Goal: Task Accomplishment & Management: Manage account settings

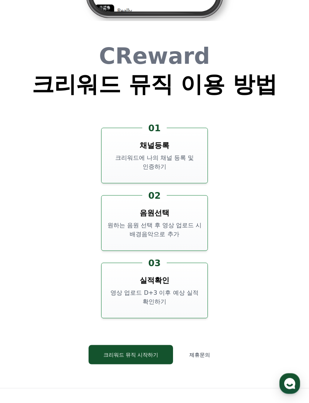
scroll to position [2534, 0]
click at [157, 344] on button "크리워드 뮤직 시작하기" at bounding box center [131, 353] width 85 height 19
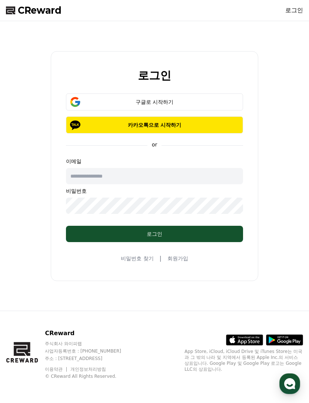
click at [229, 129] on p "카카오톡으로 시작하기" at bounding box center [155, 124] width 156 height 7
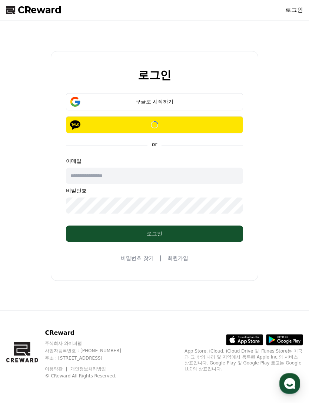
scroll to position [24, 0]
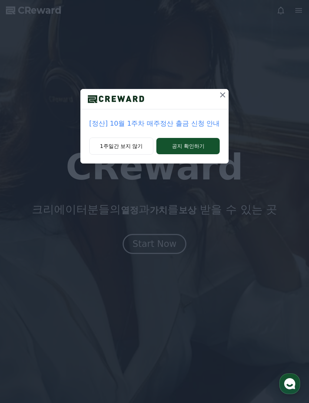
click at [204, 148] on button "공지 확인하기" at bounding box center [187, 146] width 63 height 16
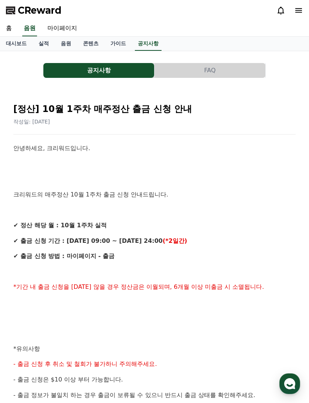
click at [63, 29] on link "마이페이지" at bounding box center [61, 29] width 41 height 16
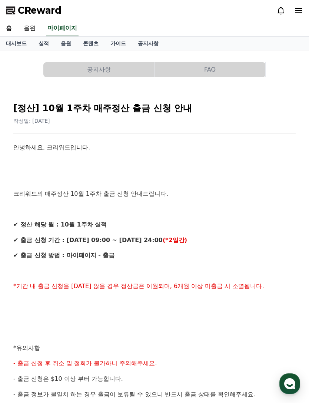
select select "**********"
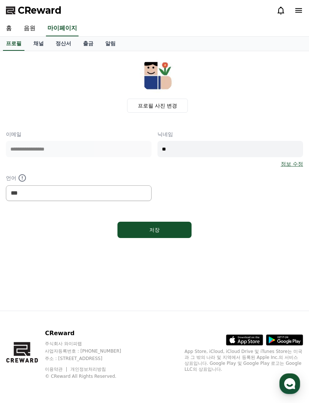
click at [179, 144] on input "**" at bounding box center [230, 149] width 146 height 16
click at [31, 45] on link "채널" at bounding box center [38, 44] width 22 height 14
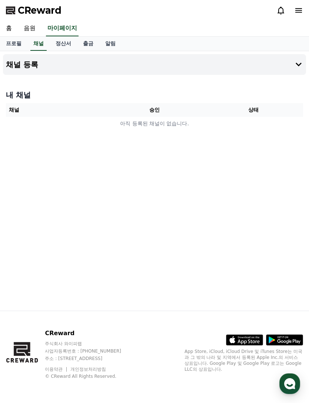
click at [297, 63] on icon at bounding box center [298, 64] width 9 height 9
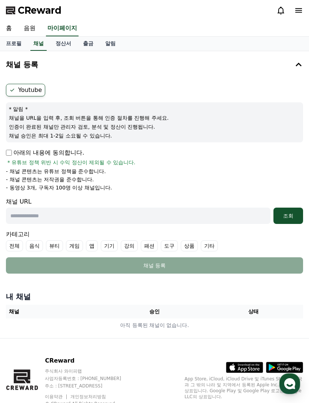
click at [63, 216] on input "text" at bounding box center [138, 215] width 264 height 16
paste input "**********"
type input "**********"
click at [290, 213] on div "조회" at bounding box center [288, 215] width 24 height 7
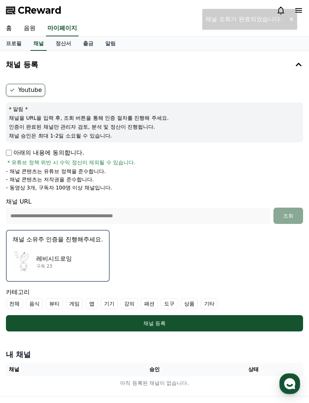
click at [79, 266] on div "[PERSON_NAME] 구독 23" at bounding box center [58, 262] width 90 height 30
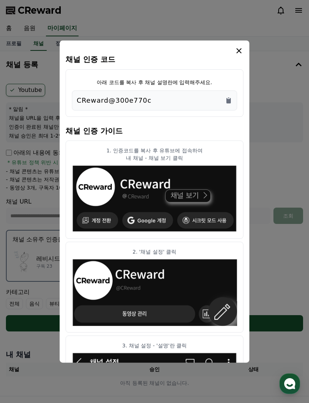
click at [229, 97] on icon "Copy to clipboard" at bounding box center [228, 97] width 1 height 1
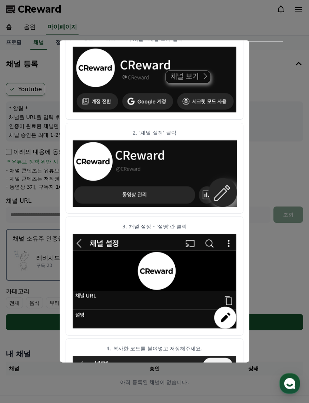
scroll to position [0, 0]
click at [276, 288] on button "close modal" at bounding box center [154, 201] width 309 height 403
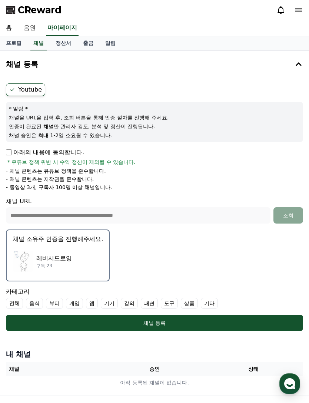
click at [250, 323] on div "채널 등록" at bounding box center [154, 322] width 267 height 7
click at [12, 303] on label "전체" at bounding box center [14, 302] width 17 height 11
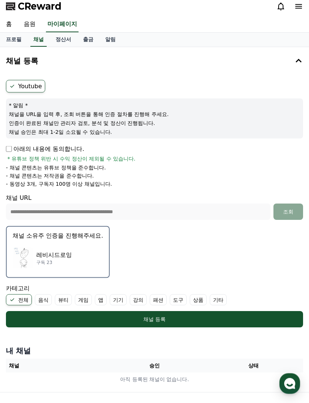
click at [211, 319] on div "채널 등록" at bounding box center [154, 319] width 267 height 7
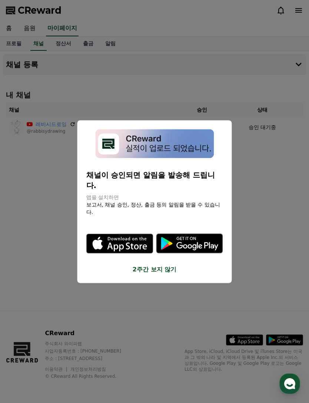
click at [259, 274] on button "close modal" at bounding box center [154, 201] width 309 height 403
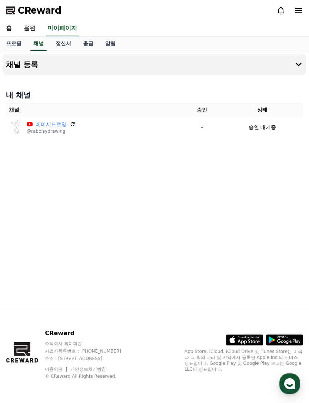
click at [294, 60] on icon at bounding box center [298, 64] width 9 height 9
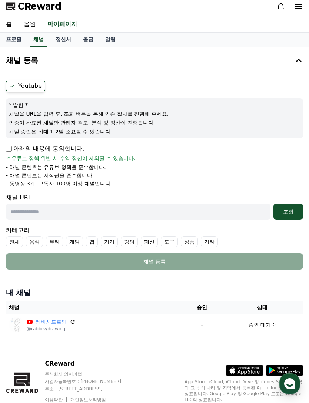
click at [13, 145] on p "아래의 내용에 동의합니다." at bounding box center [45, 148] width 78 height 9
click at [2, 142] on div "채널 등록 Youtube * 알림 * 채널을 URL을 입력 후, 조회 버튼을 통해 인증 절차를 진행해 주세요. 인증이 완료된 채널만 관리자 검…" at bounding box center [154, 194] width 309 height 294
click at [5, 150] on div "Youtube * 알림 * 채널을 URL을 입력 후, 조회 버튼을 통해 인증 절차를 진행해 주세요. 인증이 완료된 채널만 관리자 검토, 분석 …" at bounding box center [154, 175] width 303 height 196
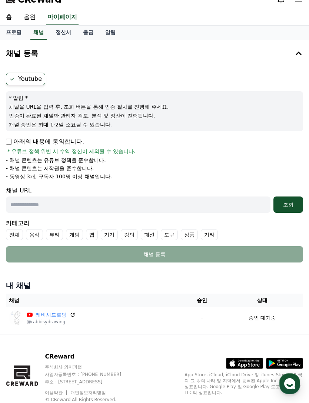
click at [84, 202] on input "text" at bounding box center [138, 204] width 264 height 16
paste input "**********"
type input "**********"
click at [290, 204] on div "조회" at bounding box center [288, 204] width 24 height 7
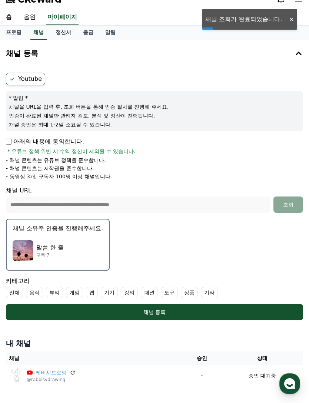
click at [83, 240] on div "말씀 한 줄 구독 7" at bounding box center [58, 251] width 90 height 30
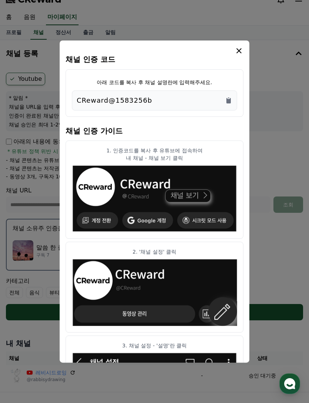
click at [243, 46] on icon "modal" at bounding box center [238, 50] width 9 height 9
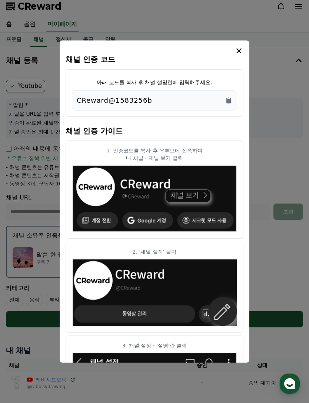
scroll to position [0, 0]
click at [238, 46] on icon "modal" at bounding box center [238, 50] width 9 height 9
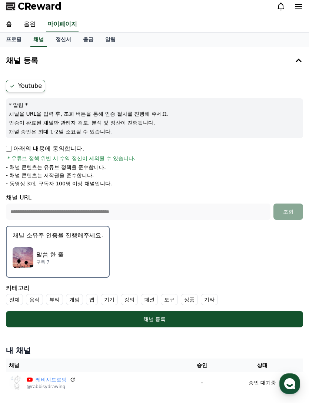
click at [13, 148] on p "아래의 내용에 동의합니다." at bounding box center [45, 148] width 78 height 9
click at [61, 38] on link "정산서" at bounding box center [63, 40] width 27 height 14
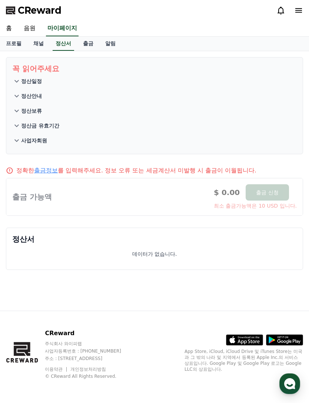
click at [81, 40] on link "출금" at bounding box center [88, 44] width 22 height 14
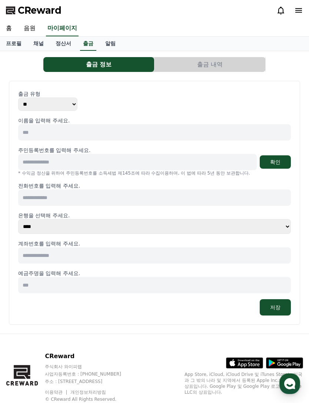
click at [104, 42] on link "알림" at bounding box center [110, 44] width 22 height 14
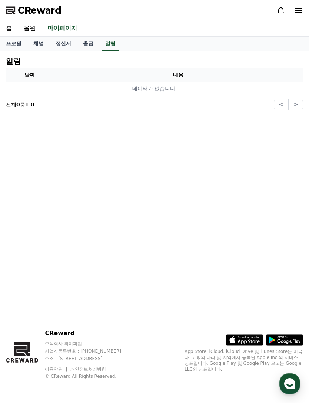
click at [10, 44] on link "프로필" at bounding box center [13, 44] width 27 height 14
select select "**********"
